Goal: Task Accomplishment & Management: Use online tool/utility

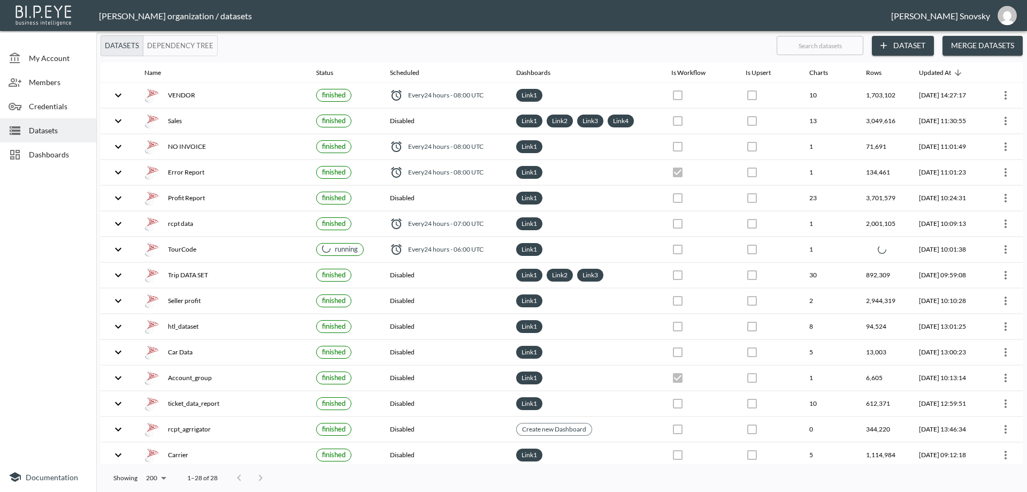
checkbox input "false"
checkbox input "true"
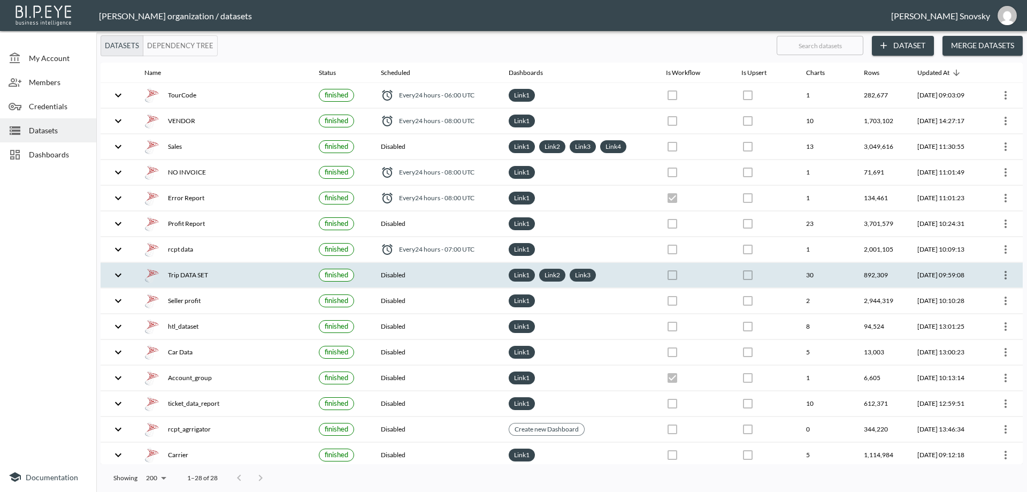
click at [1008, 280] on icon "more" at bounding box center [1006, 275] width 13 height 13
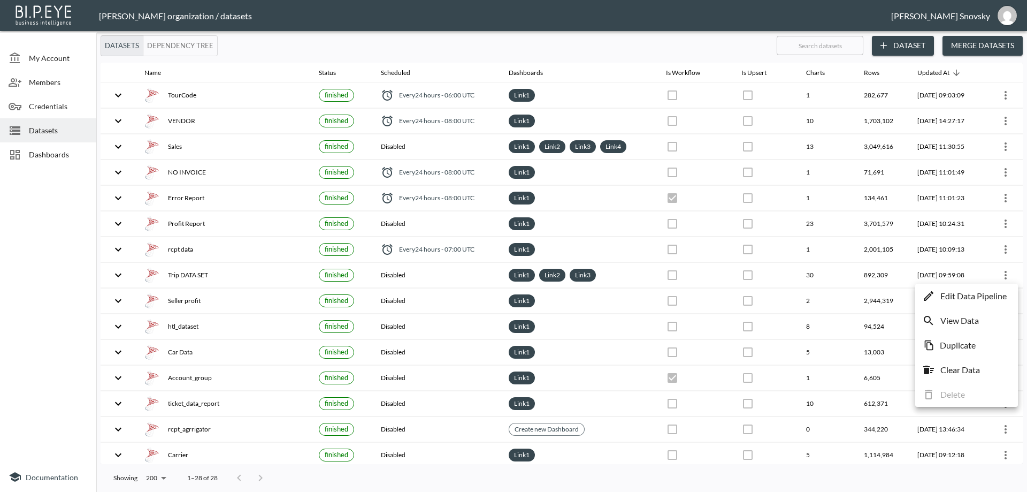
click at [982, 295] on p "Edit Data Pipeline" at bounding box center [974, 296] width 66 height 13
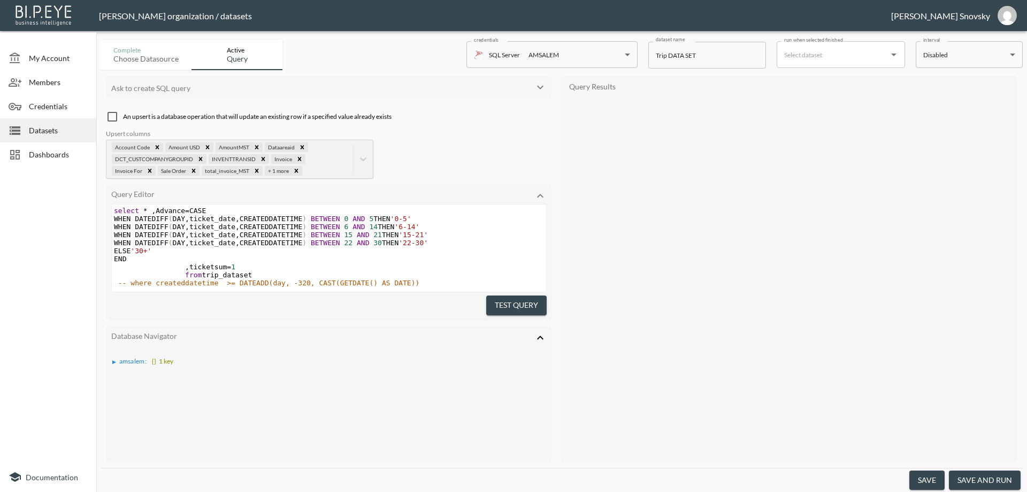
click at [985, 480] on button "save and run" at bounding box center [985, 480] width 72 height 20
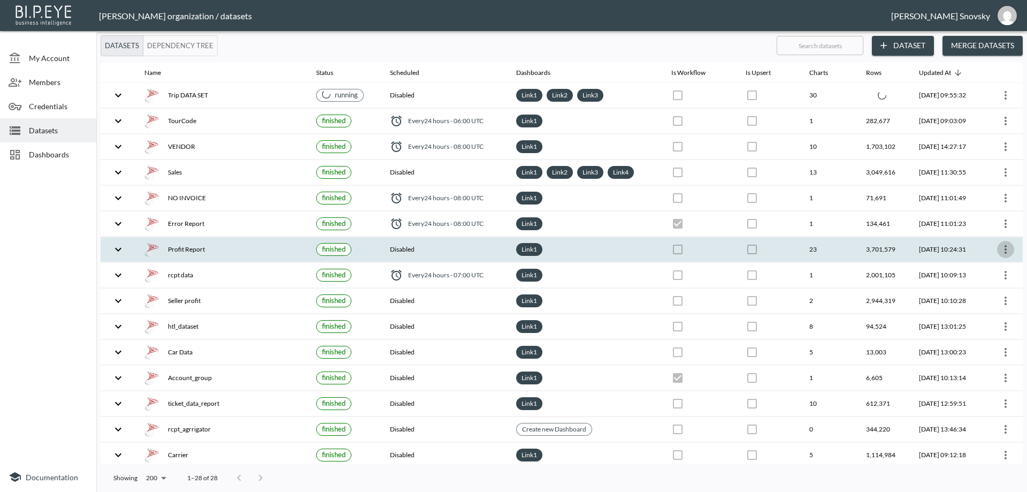
click at [1002, 248] on icon "more" at bounding box center [1006, 249] width 13 height 13
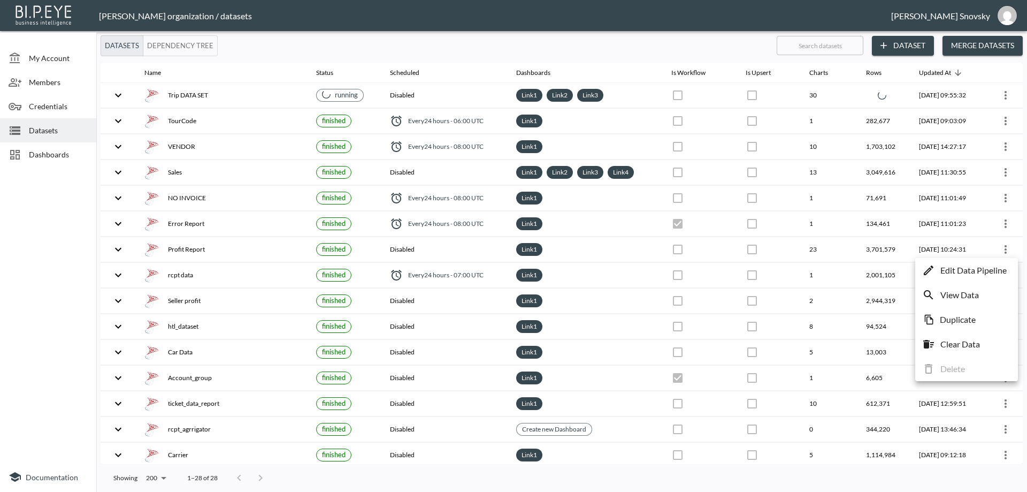
click at [987, 271] on p "Edit Data Pipeline" at bounding box center [974, 270] width 66 height 13
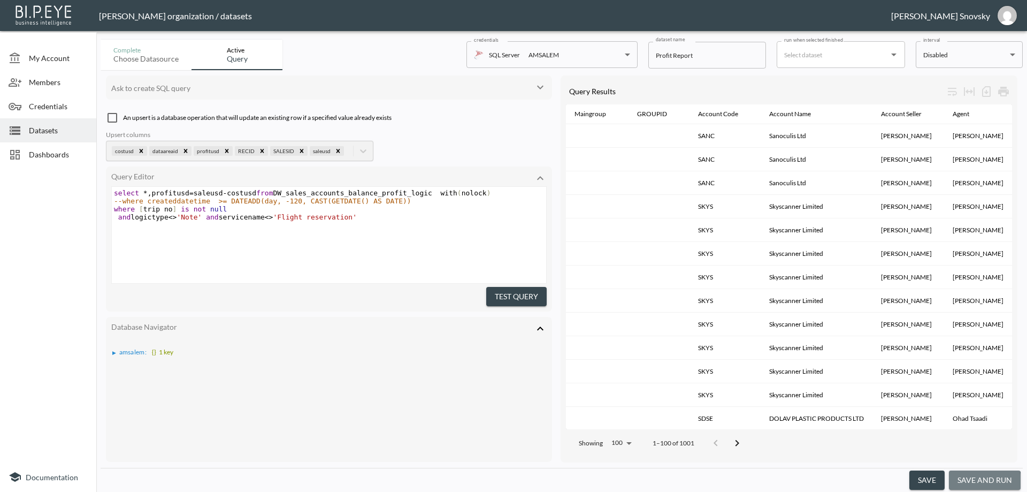
click at [984, 481] on button "save and run" at bounding box center [985, 480] width 72 height 20
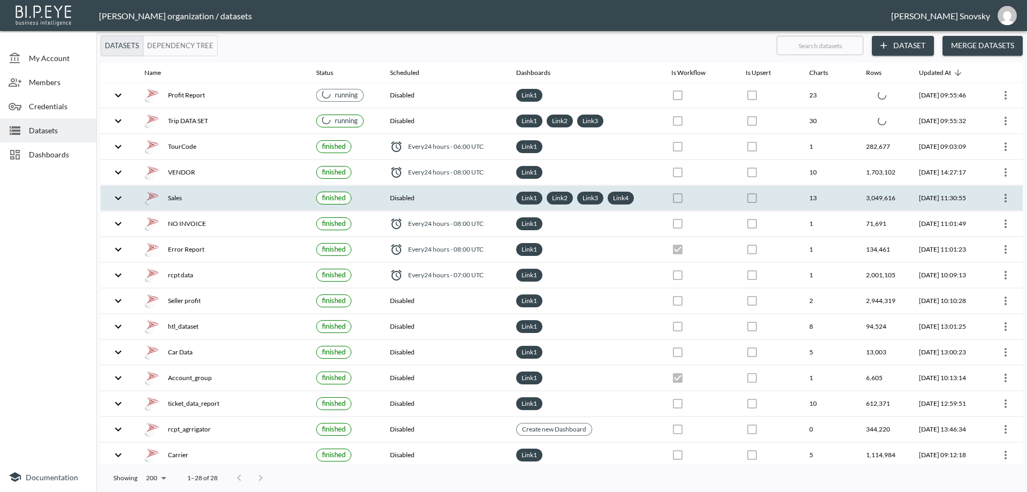
click at [1005, 202] on icon "more" at bounding box center [1006, 198] width 13 height 13
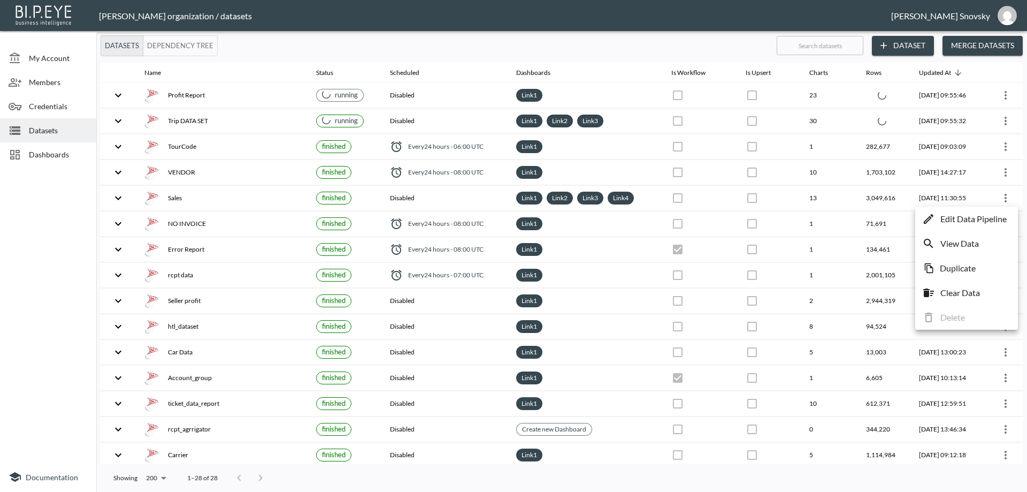
click at [997, 215] on p "Edit Data Pipeline" at bounding box center [974, 218] width 66 height 13
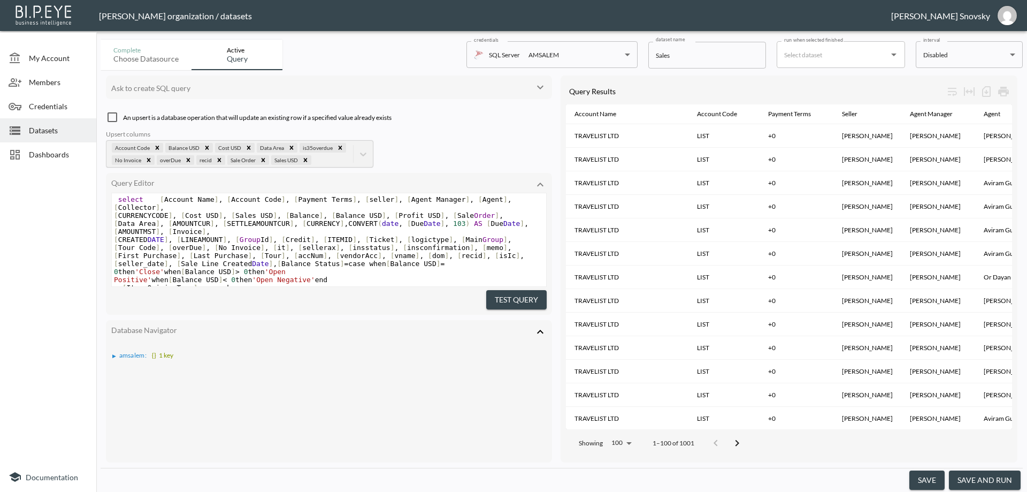
click at [509, 293] on button "Test Query" at bounding box center [516, 300] width 60 height 20
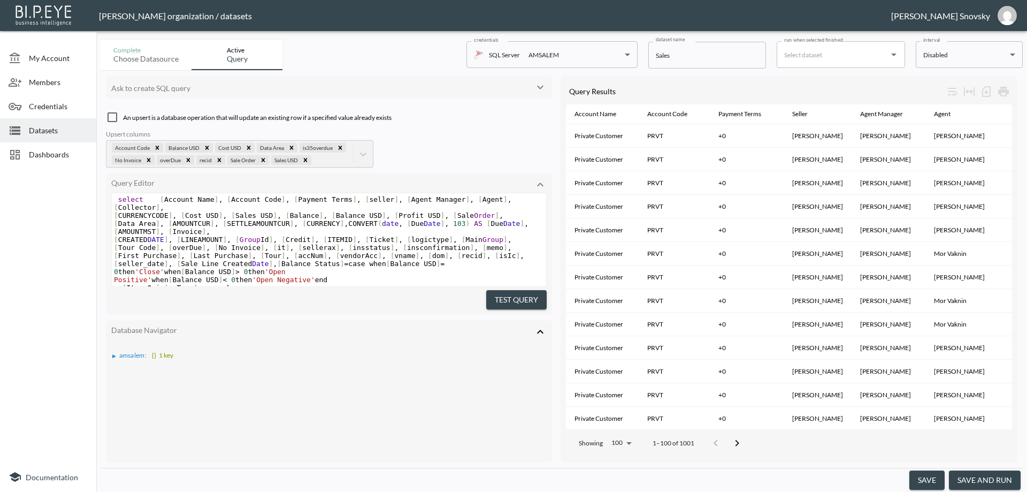
click at [981, 474] on button "save and run" at bounding box center [985, 480] width 72 height 20
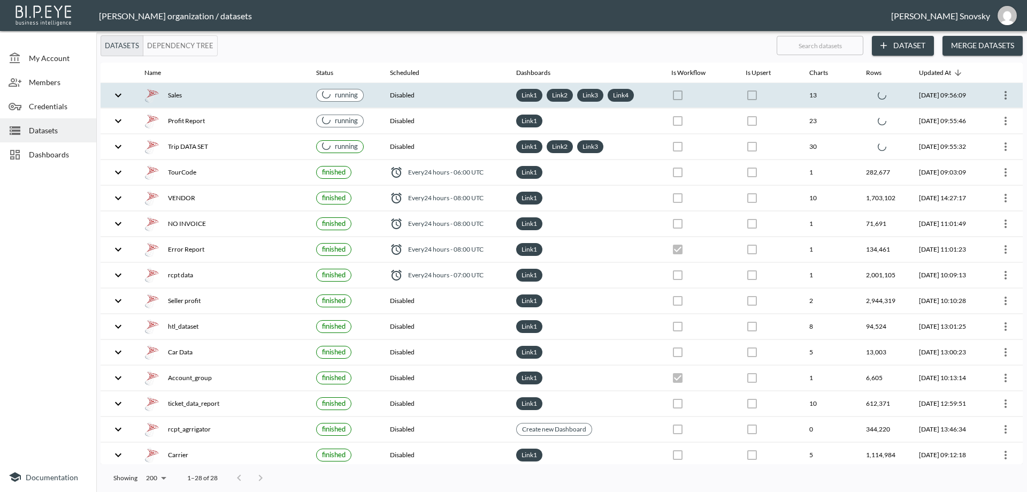
click at [255, 95] on div "Sales" at bounding box center [221, 95] width 155 height 15
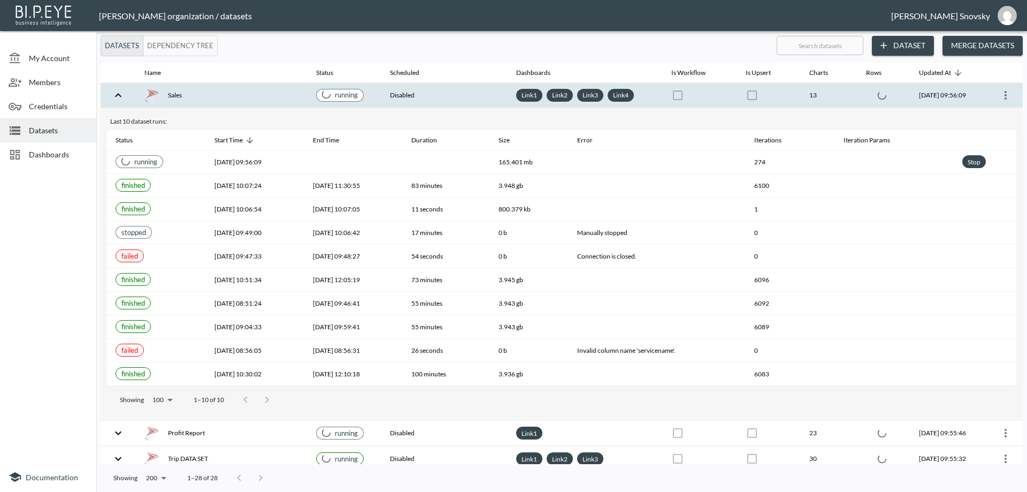
click at [255, 95] on div "Sales" at bounding box center [221, 95] width 155 height 15
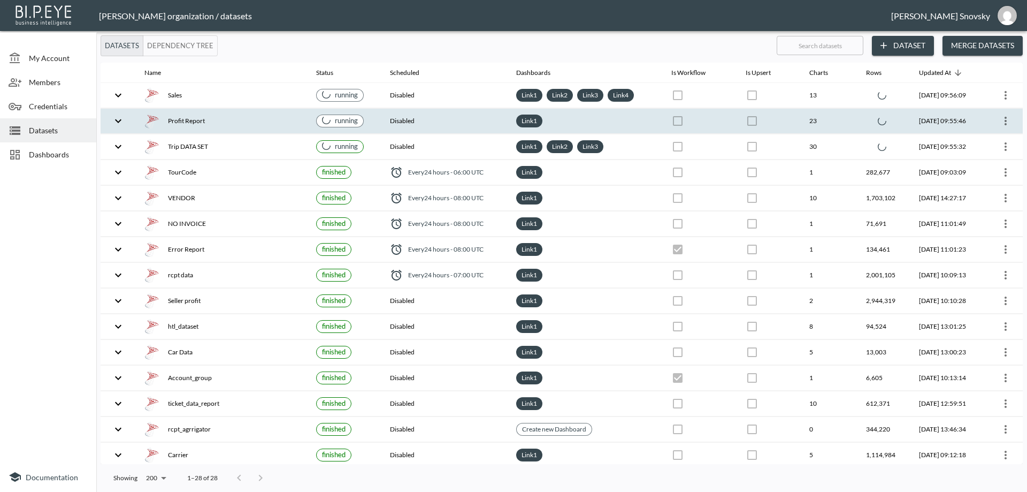
click at [255, 121] on div "Profit Report" at bounding box center [221, 120] width 155 height 15
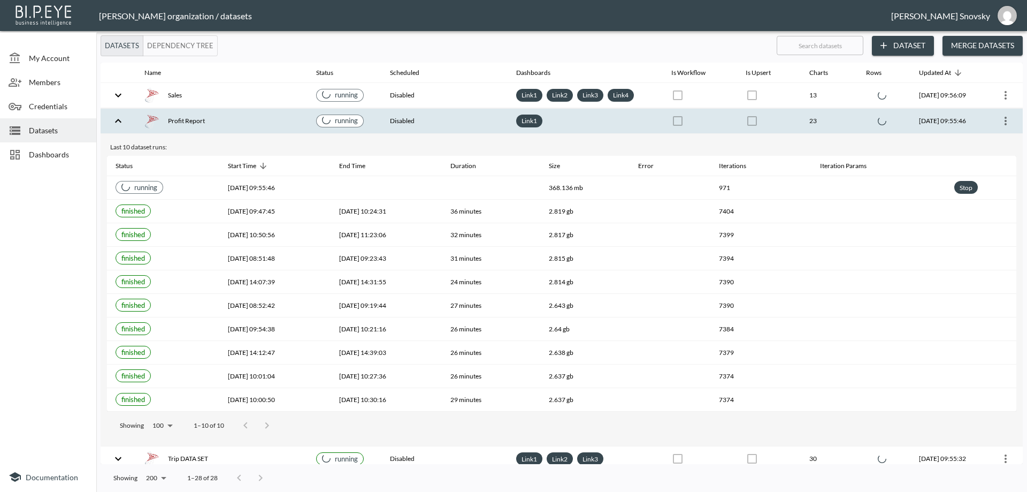
click at [255, 121] on div "Profit Report" at bounding box center [221, 120] width 155 height 15
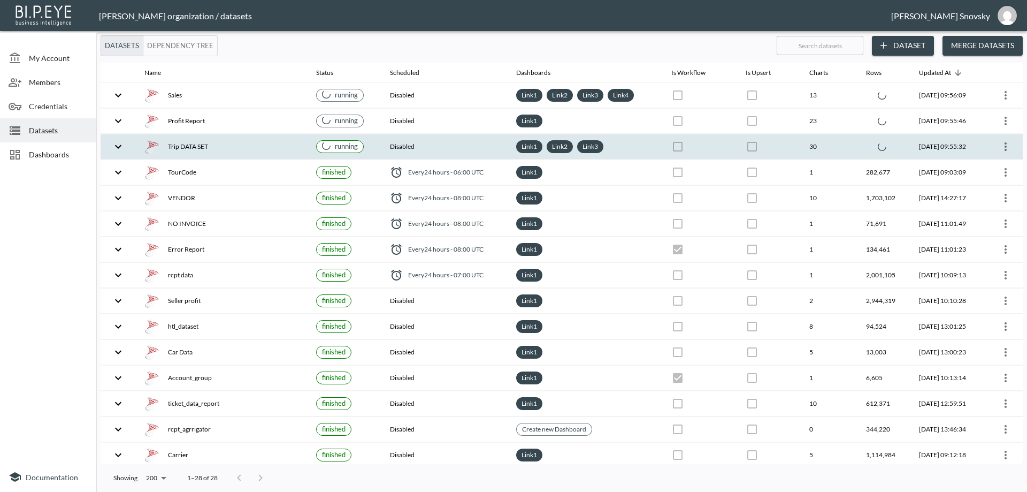
click at [255, 146] on div "Trip DATA SET" at bounding box center [221, 146] width 155 height 15
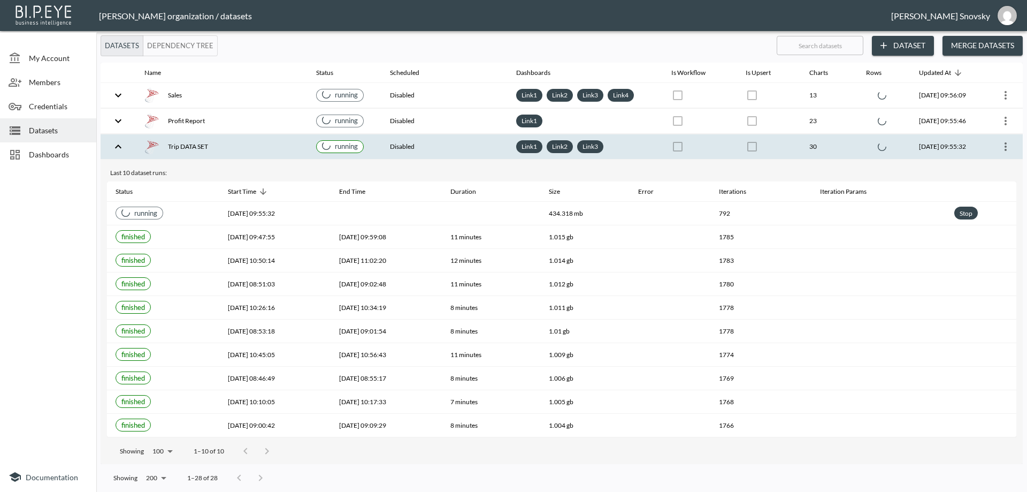
click at [255, 146] on div "Trip DATA SET" at bounding box center [221, 146] width 155 height 15
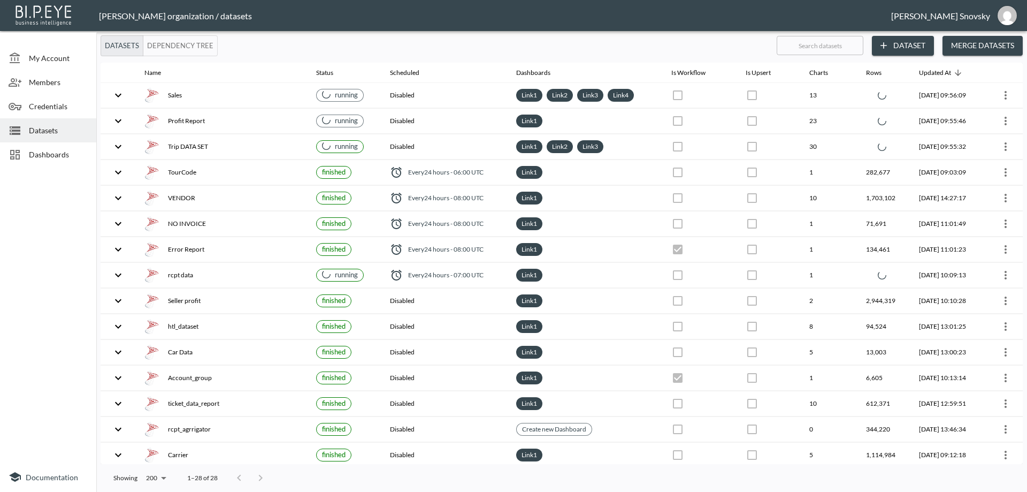
checkbox input "false"
checkbox input "true"
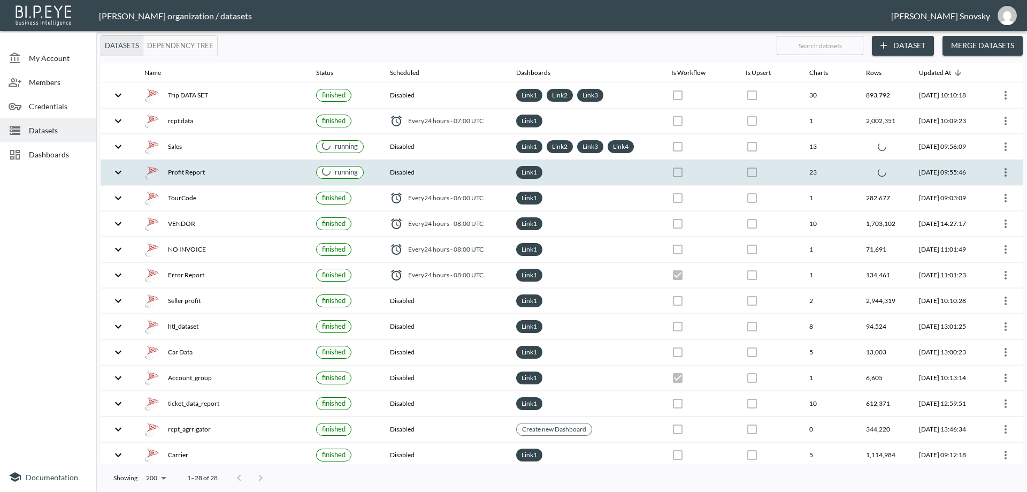
click at [242, 179] on div "Profit Report" at bounding box center [221, 172] width 155 height 15
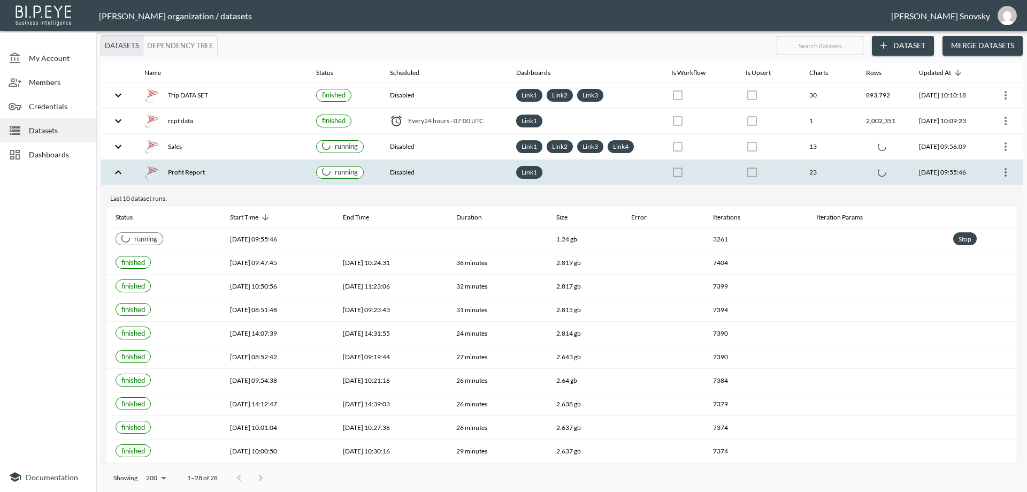
click at [247, 173] on div "Profit Report" at bounding box center [221, 172] width 155 height 15
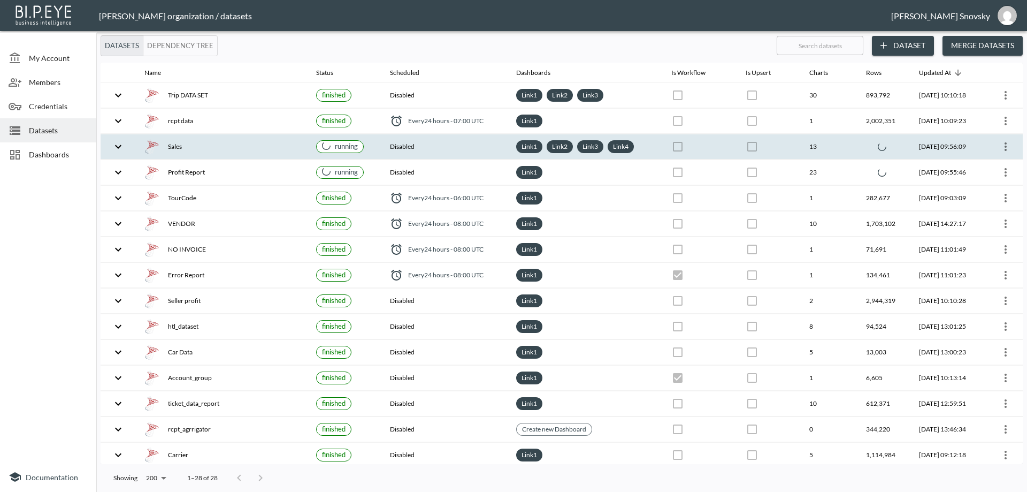
click at [257, 151] on div "Sales" at bounding box center [221, 146] width 155 height 15
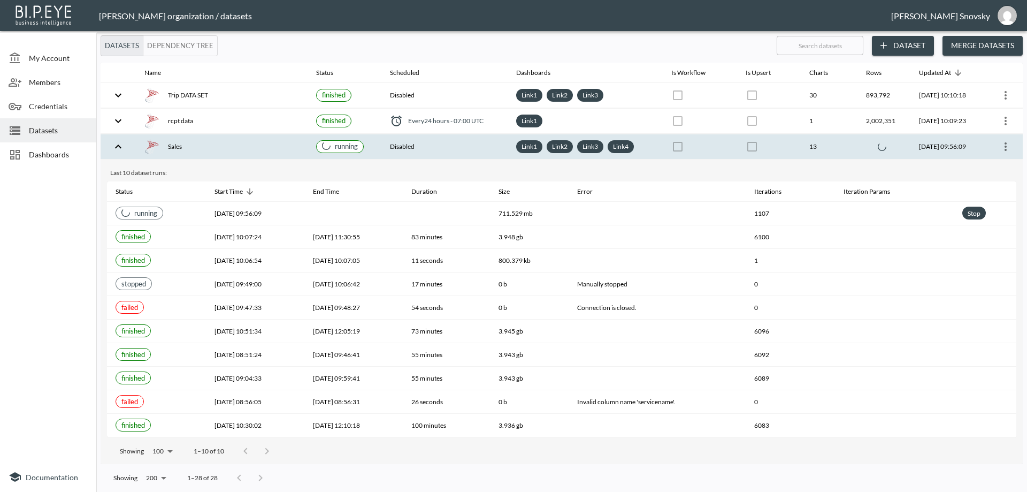
click at [257, 151] on div "Sales" at bounding box center [221, 146] width 155 height 15
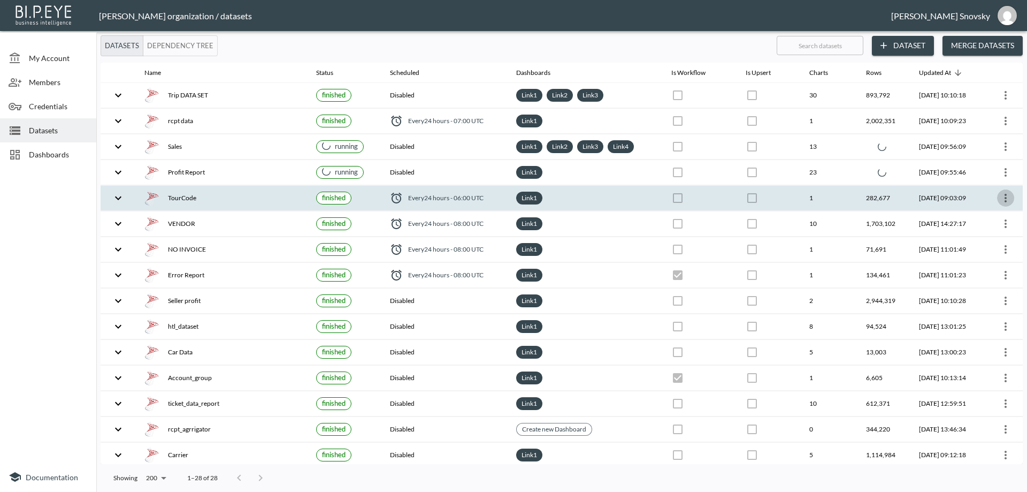
click at [1004, 196] on icon "more" at bounding box center [1006, 198] width 13 height 13
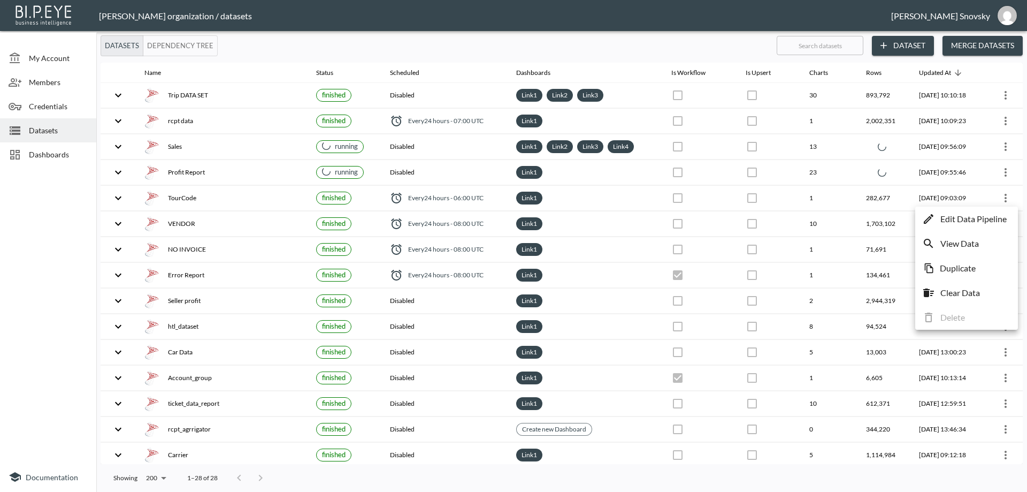
click at [992, 214] on p "Edit Data Pipeline" at bounding box center [974, 218] width 66 height 13
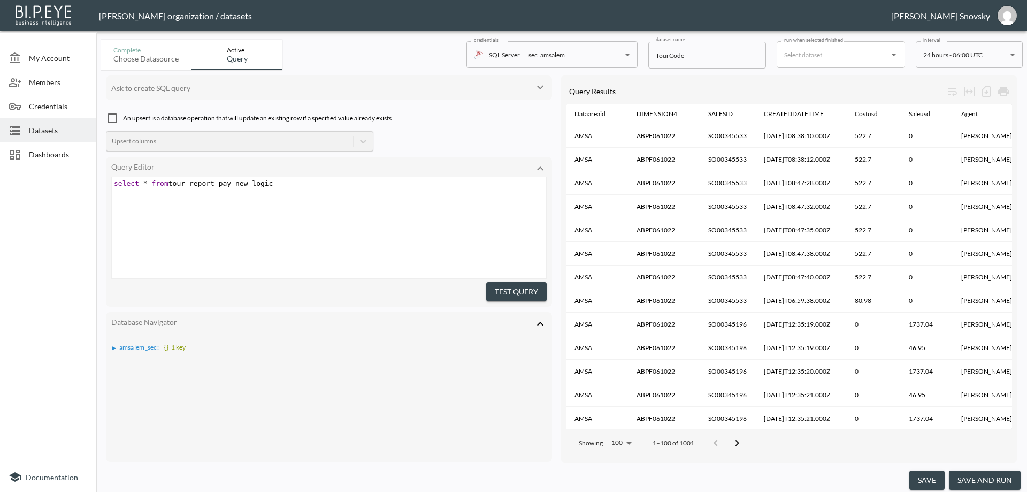
click at [985, 478] on button "save and run" at bounding box center [985, 480] width 72 height 20
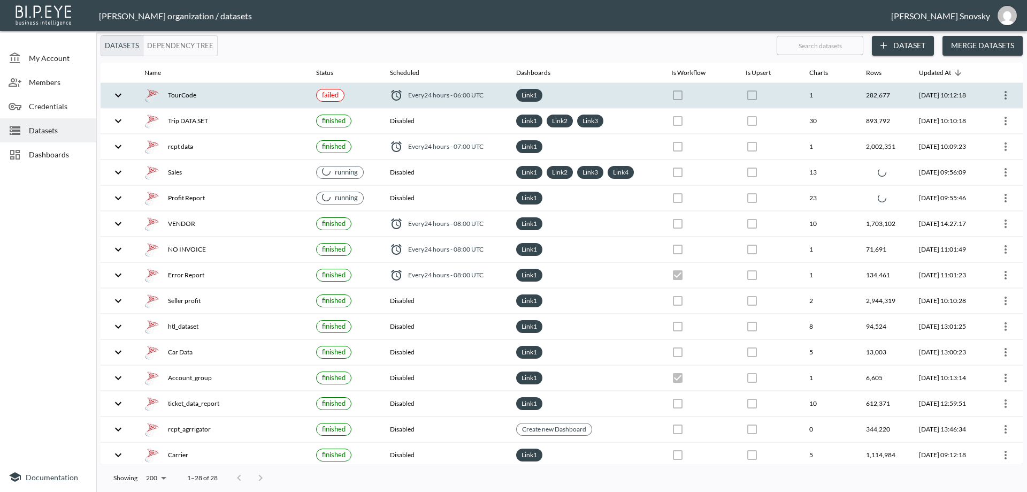
click at [239, 99] on div "TourCode" at bounding box center [221, 95] width 155 height 15
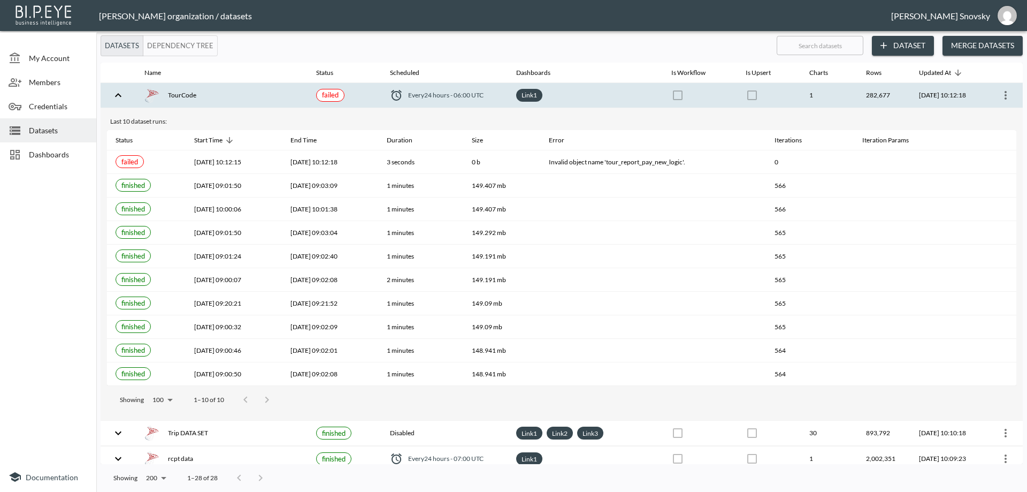
click at [1002, 97] on icon "more" at bounding box center [1006, 95] width 13 height 13
click at [987, 109] on li "Edit Data Pipeline" at bounding box center [966, 115] width 97 height 19
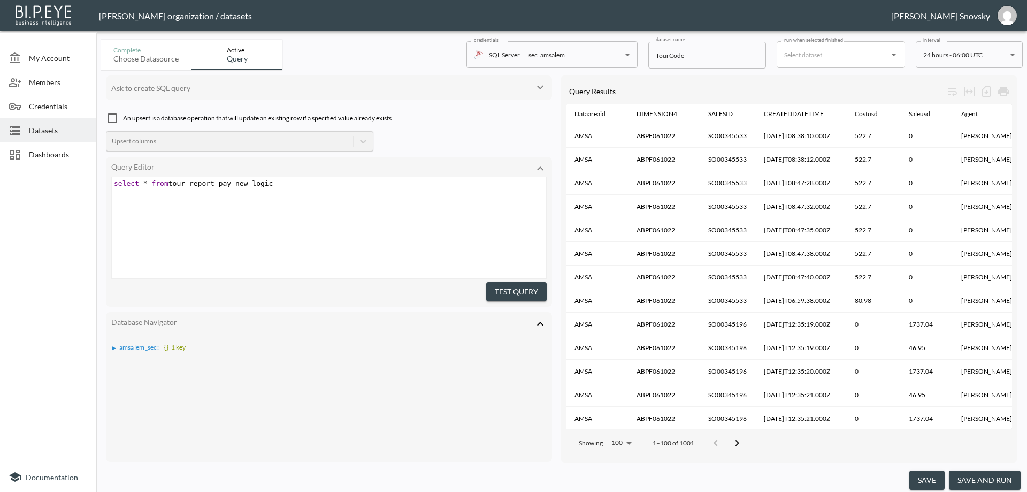
click at [984, 482] on button "save and run" at bounding box center [985, 480] width 72 height 20
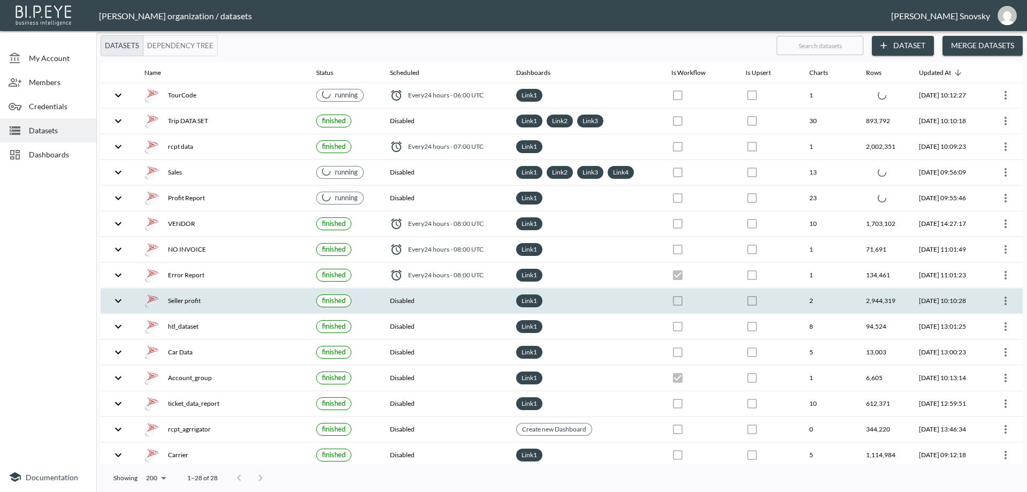
click at [233, 297] on div "Seller profit" at bounding box center [221, 300] width 155 height 15
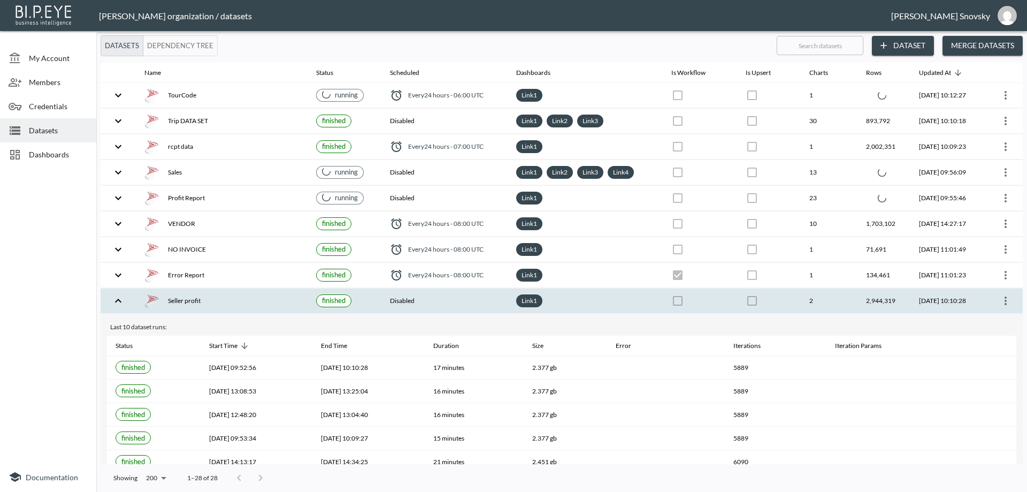
click at [233, 297] on div "Seller profit" at bounding box center [221, 300] width 155 height 15
click at [209, 299] on div "Seller profit" at bounding box center [221, 300] width 155 height 15
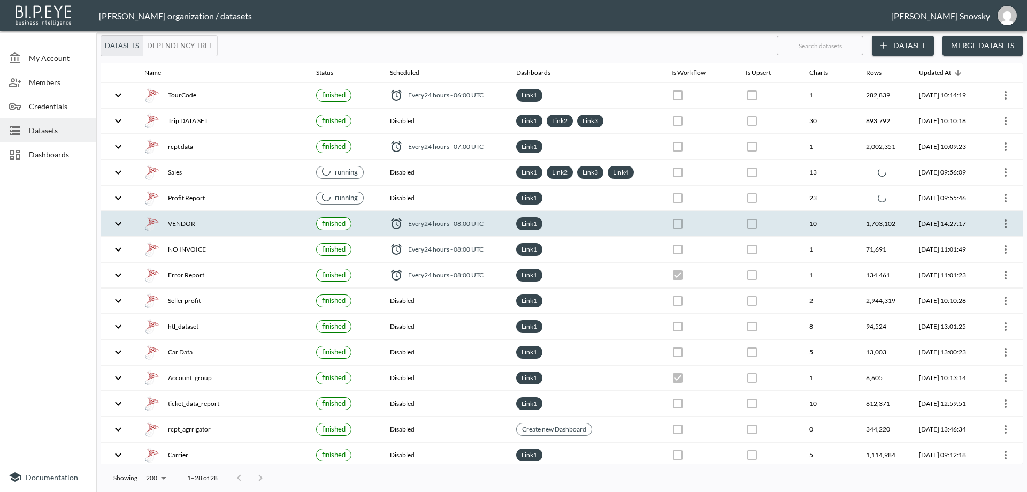
click at [911, 225] on th "[DATE] 14:27:17" at bounding box center [947, 223] width 73 height 25
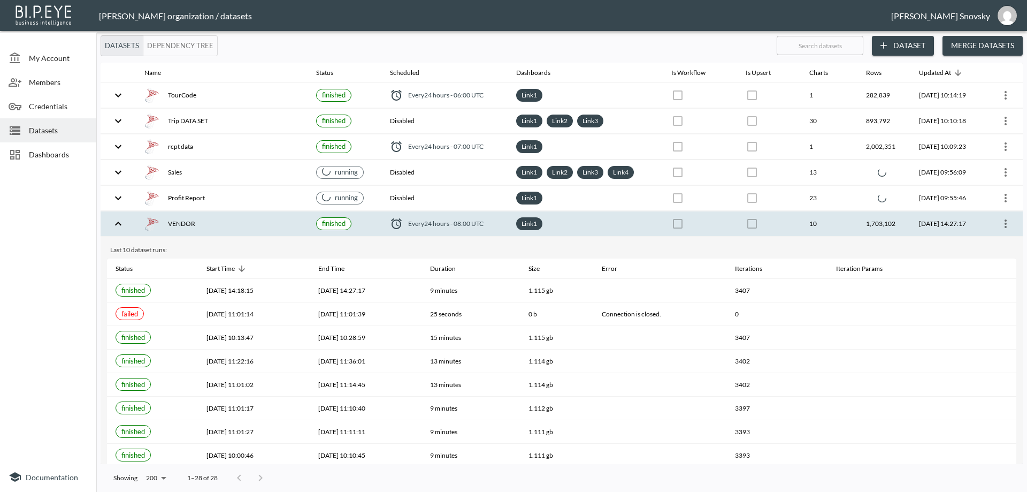
click at [1008, 227] on icon "more" at bounding box center [1006, 223] width 13 height 13
click at [997, 242] on p "Edit Data Pipeline" at bounding box center [974, 244] width 66 height 13
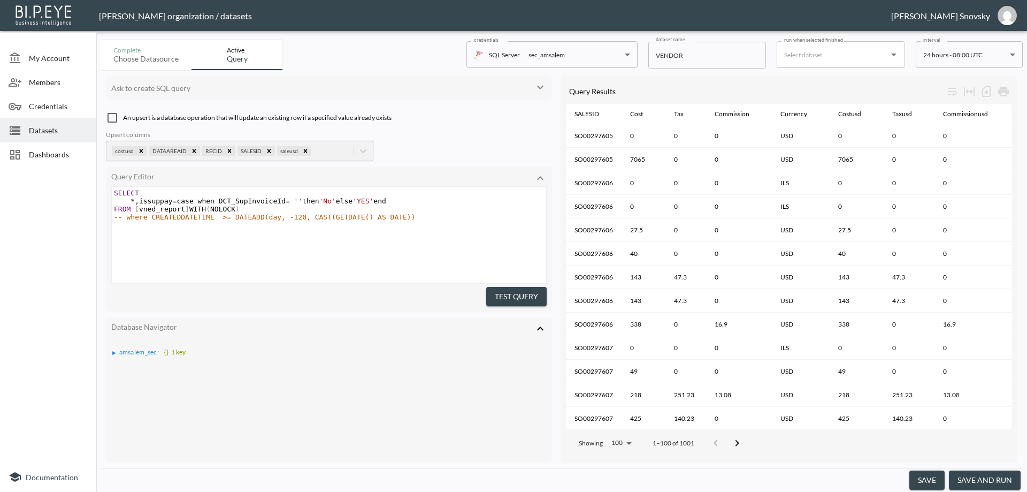
click at [978, 470] on button "save and run" at bounding box center [985, 480] width 72 height 20
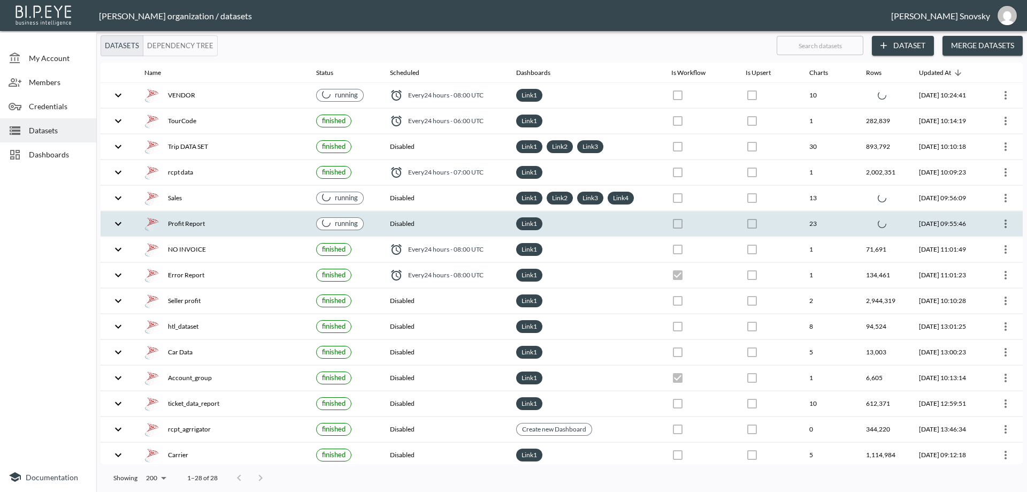
click at [275, 220] on div "Profit Report" at bounding box center [221, 223] width 155 height 15
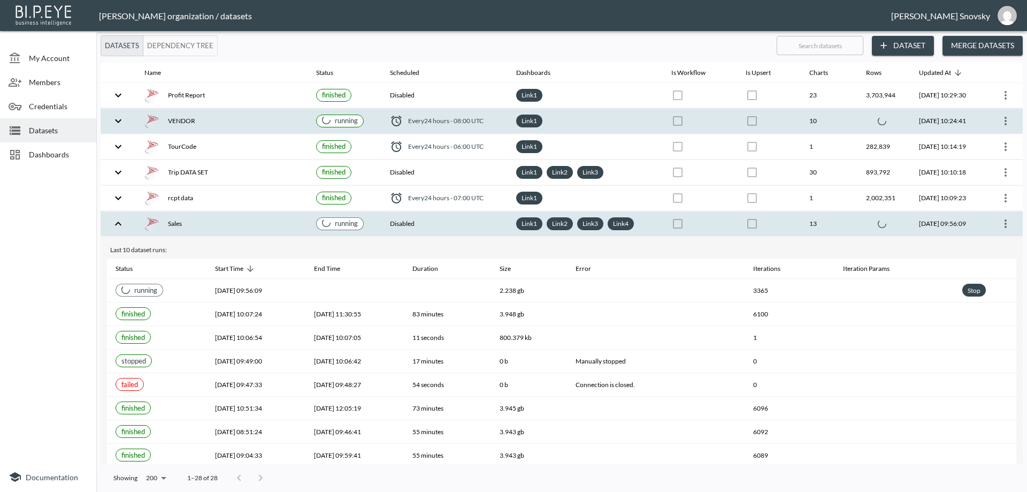
click at [214, 118] on div "VENDOR" at bounding box center [221, 120] width 155 height 15
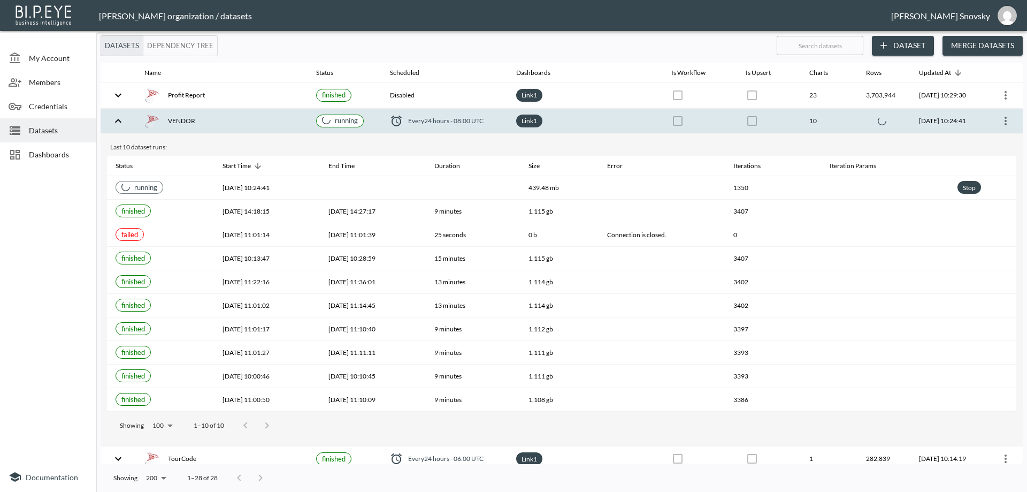
click at [214, 118] on div "VENDOR" at bounding box center [221, 120] width 155 height 15
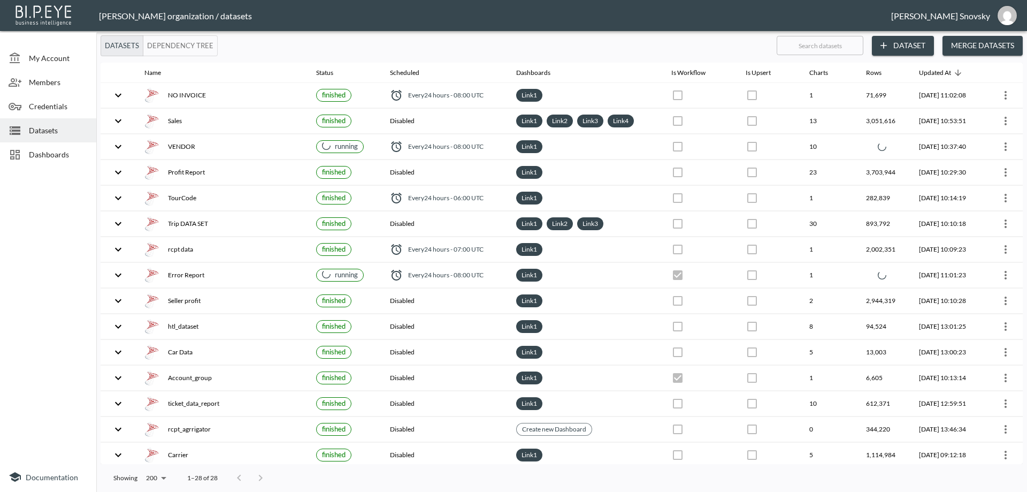
checkbox input "true"
checkbox input "false"
